Goal: Book appointment/travel/reservation

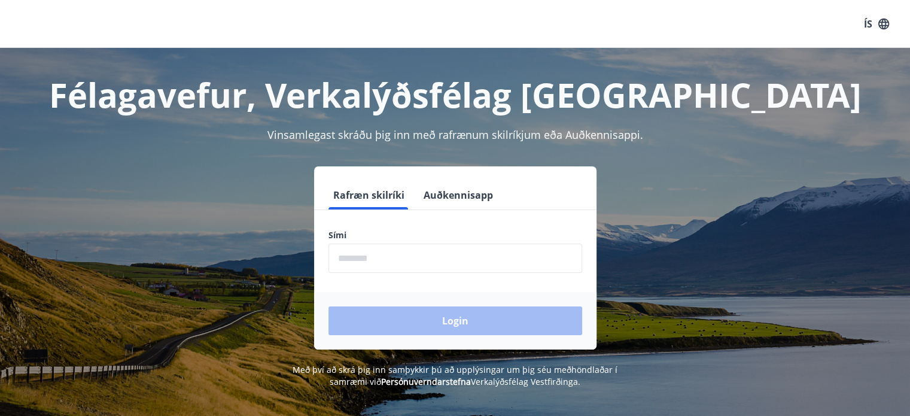
click at [379, 258] on input "phone" at bounding box center [455, 258] width 254 height 29
type input "********"
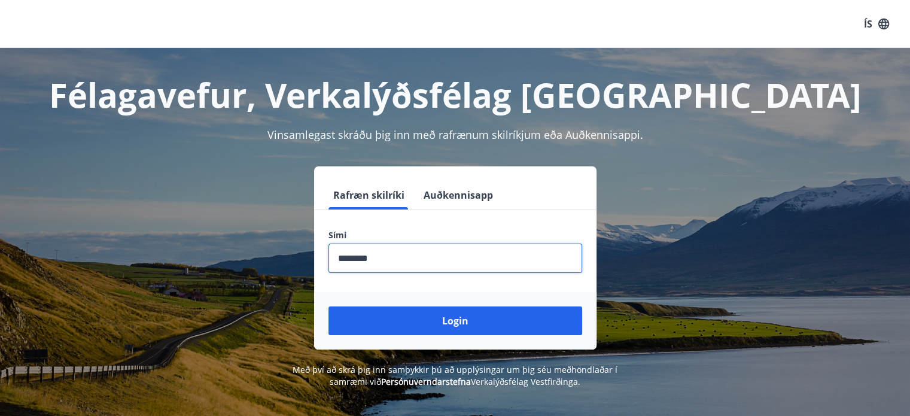
click at [328, 306] on button "Login" at bounding box center [455, 320] width 254 height 29
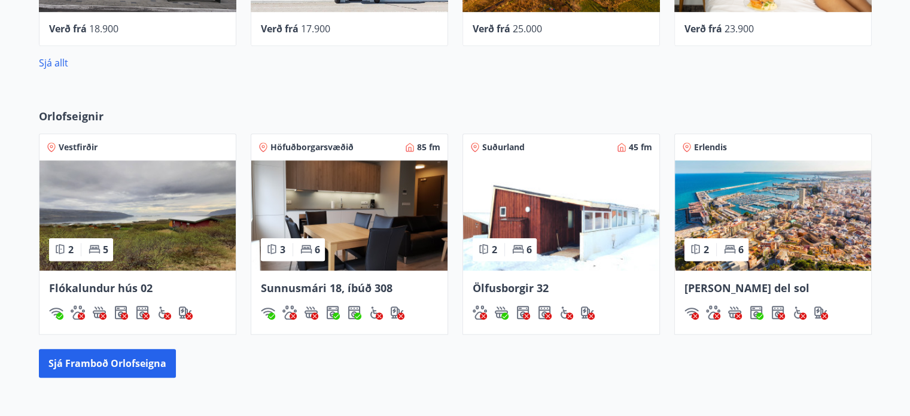
scroll to position [730, 0]
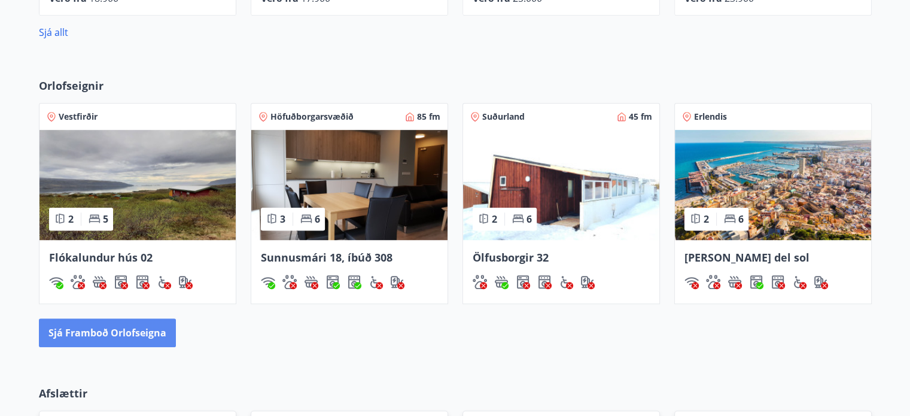
click at [112, 334] on button "Sjá framboð orlofseigna" at bounding box center [107, 332] width 137 height 29
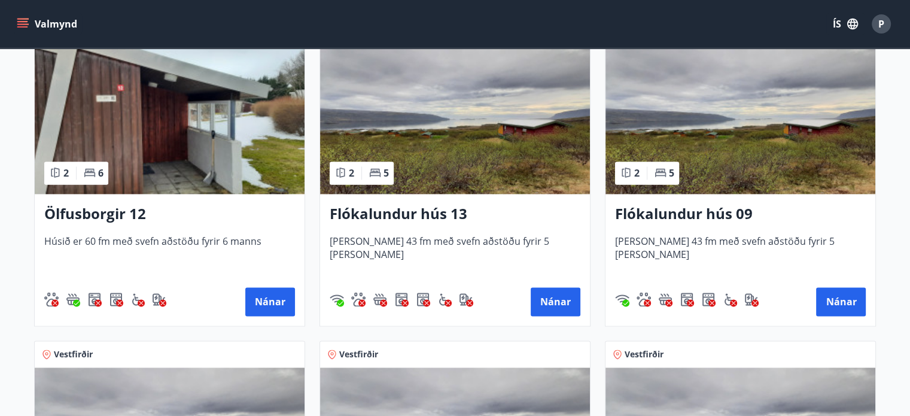
scroll to position [1553, 0]
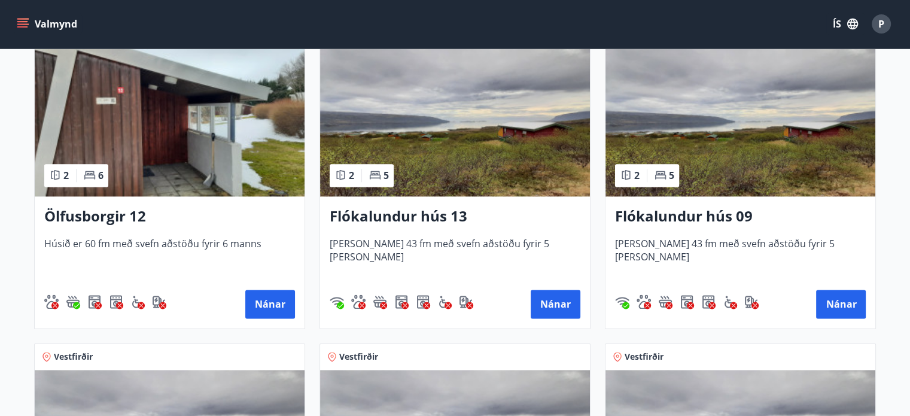
click at [163, 90] on img at bounding box center [170, 120] width 270 height 151
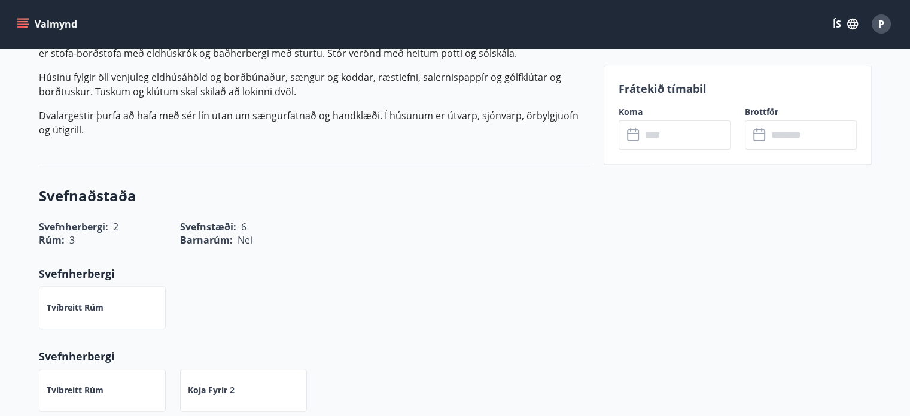
scroll to position [419, 0]
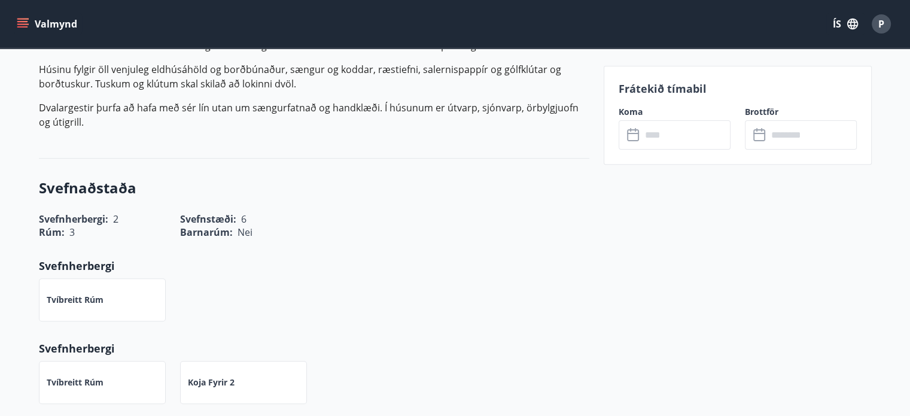
click at [649, 139] on input "text" at bounding box center [685, 134] width 89 height 29
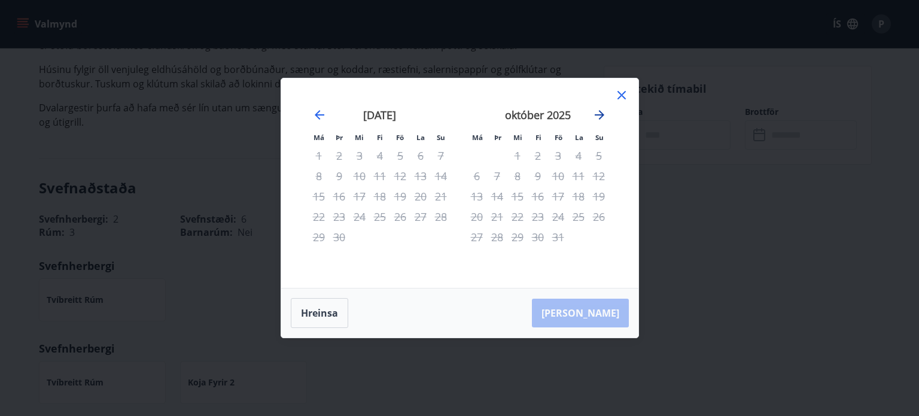
click at [603, 117] on icon "Move forward to switch to the next month." at bounding box center [599, 115] width 14 height 14
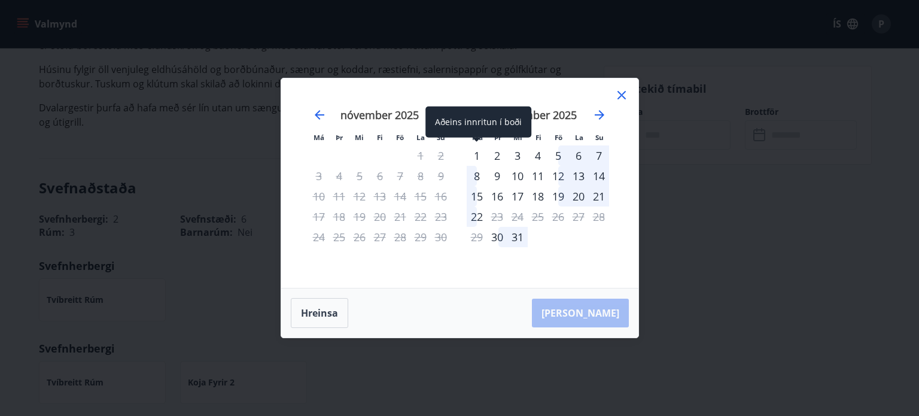
click at [476, 151] on div "1" at bounding box center [477, 155] width 20 height 20
click at [478, 178] on div "8" at bounding box center [477, 176] width 20 height 20
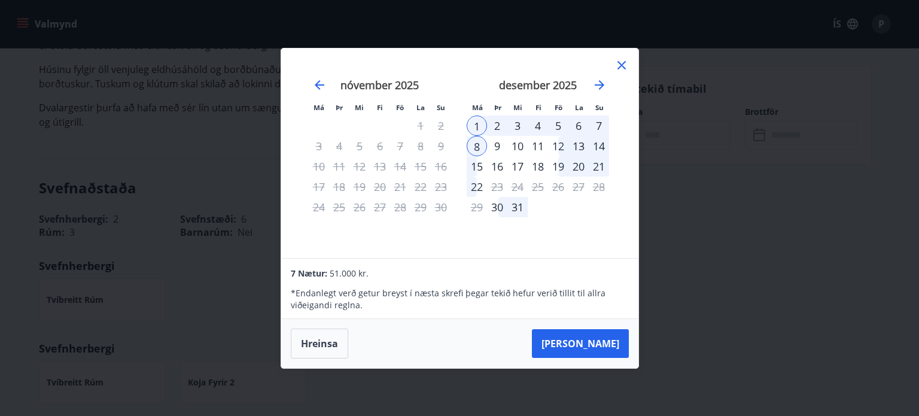
click at [625, 66] on icon at bounding box center [622, 65] width 14 height 14
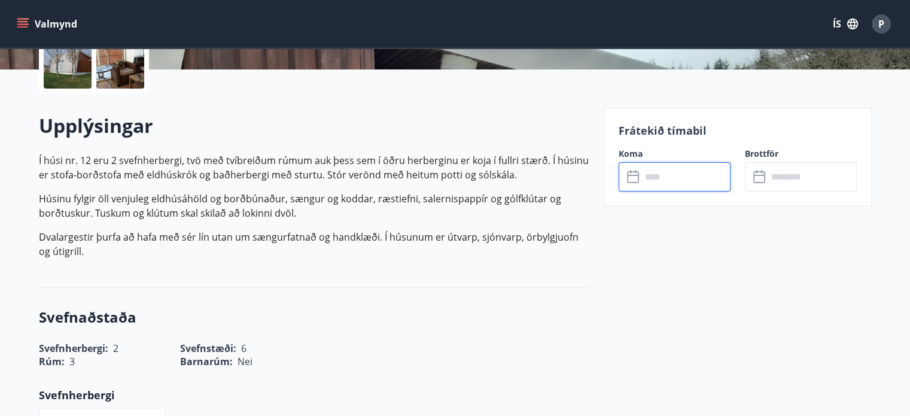
scroll to position [0, 0]
